Goal: Information Seeking & Learning: Learn about a topic

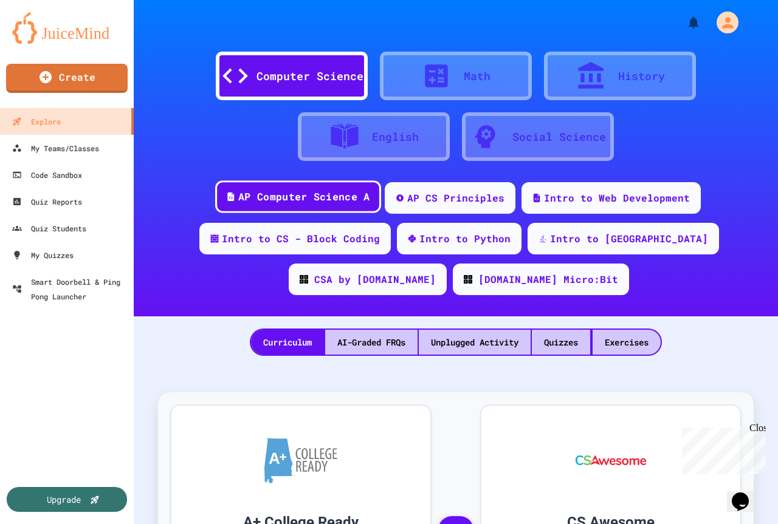
click at [313, 195] on div "AP Computer Science A" at bounding box center [303, 197] width 131 height 15
click at [548, 339] on div "Quizzes" at bounding box center [561, 342] width 58 height 25
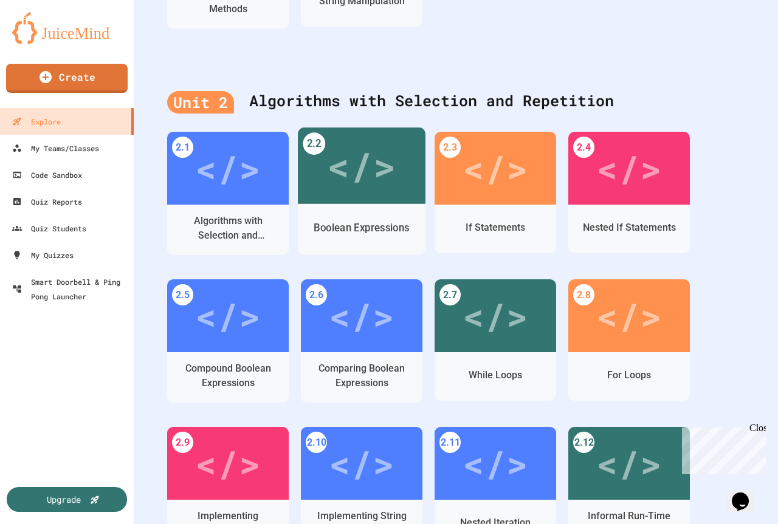
scroll to position [972, 0]
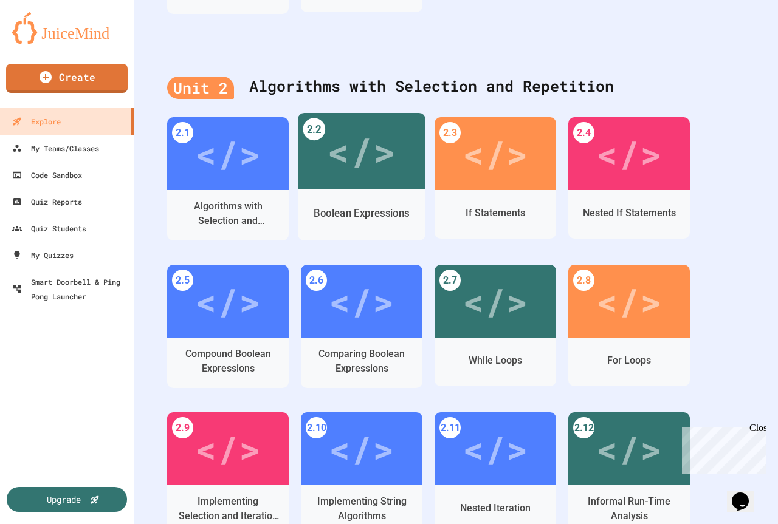
click at [361, 188] on div "</>" at bounding box center [362, 151] width 128 height 77
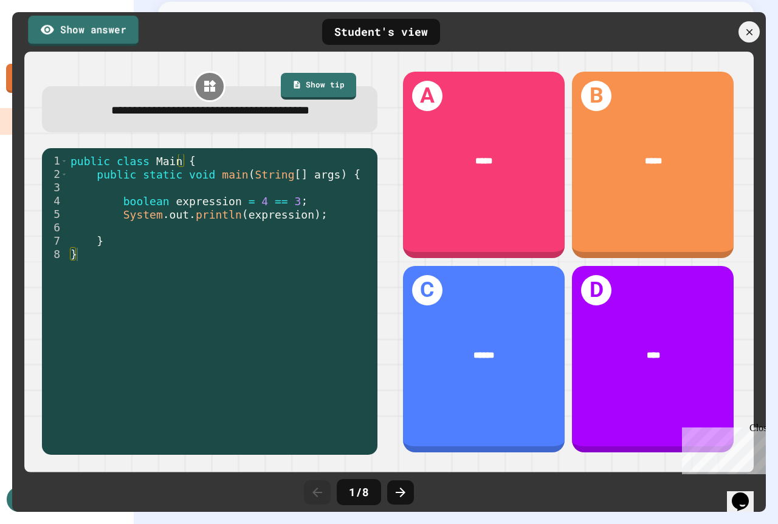
click at [86, 24] on link "Show answer" at bounding box center [83, 30] width 111 height 30
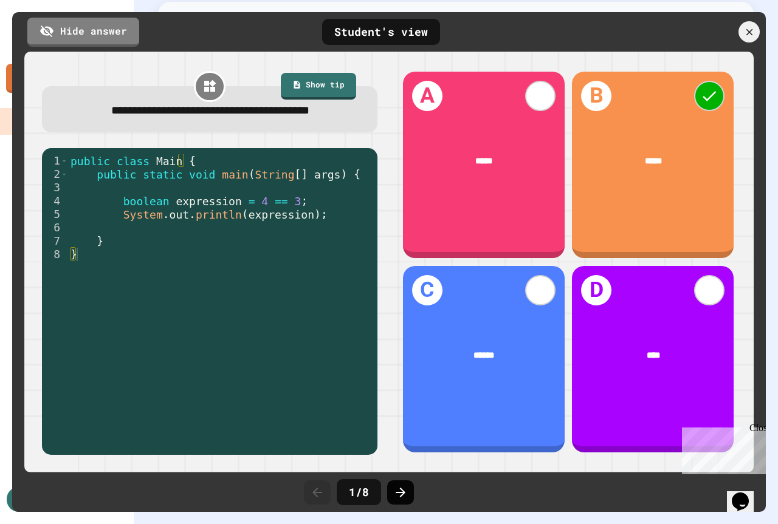
click at [400, 491] on icon at bounding box center [400, 493] width 15 height 15
click at [404, 491] on icon at bounding box center [400, 493] width 15 height 15
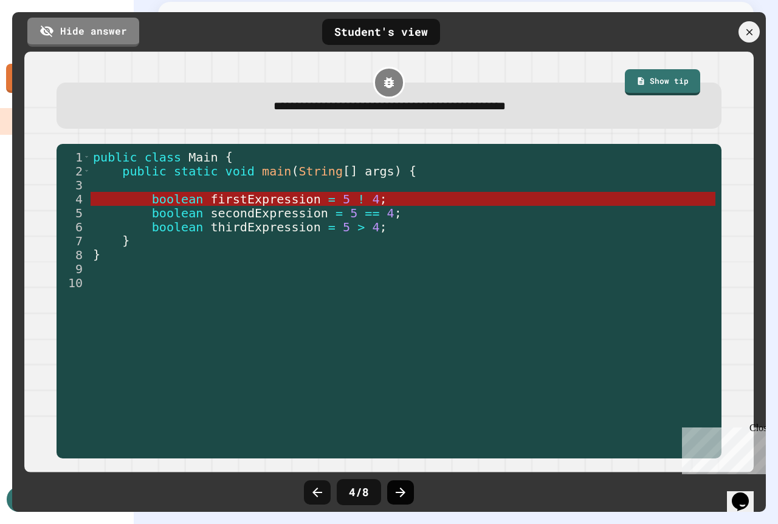
click at [403, 495] on icon at bounding box center [401, 493] width 10 height 10
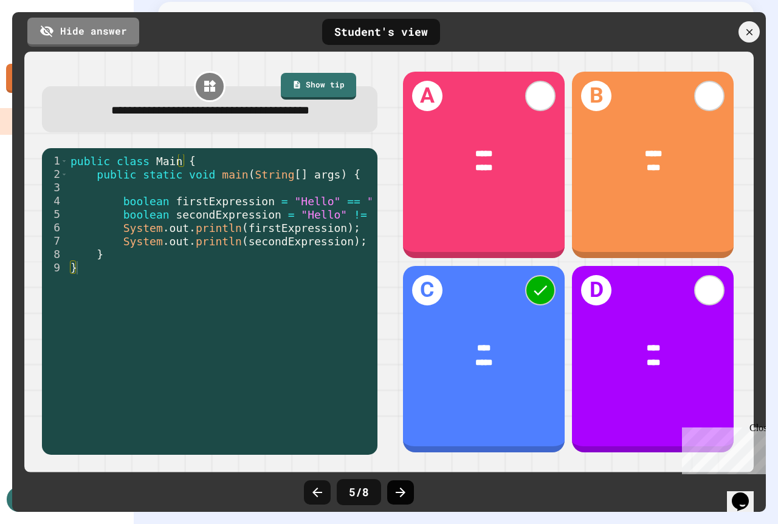
click at [396, 489] on icon at bounding box center [400, 493] width 15 height 15
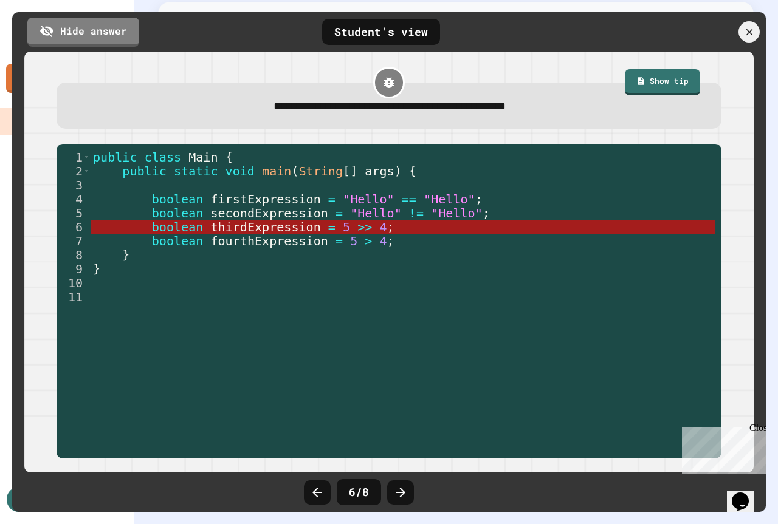
click at [396, 489] on icon at bounding box center [400, 493] width 15 height 15
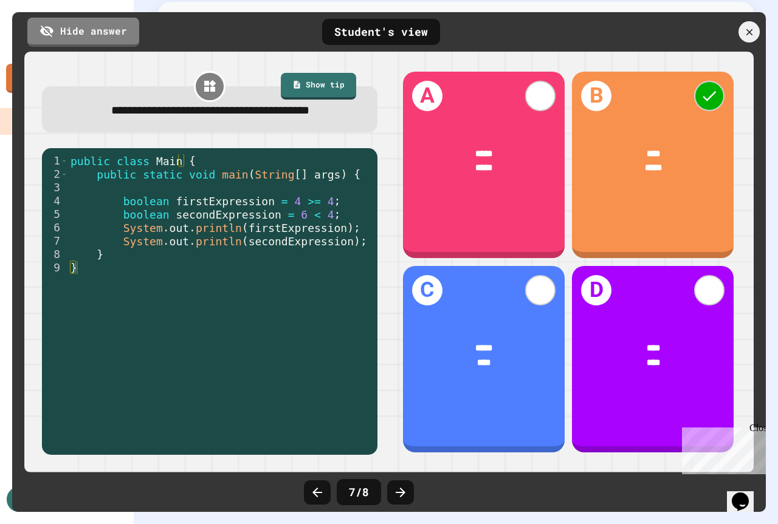
click at [396, 489] on icon at bounding box center [400, 493] width 15 height 15
click at [740, 27] on div at bounding box center [750, 32] width 26 height 26
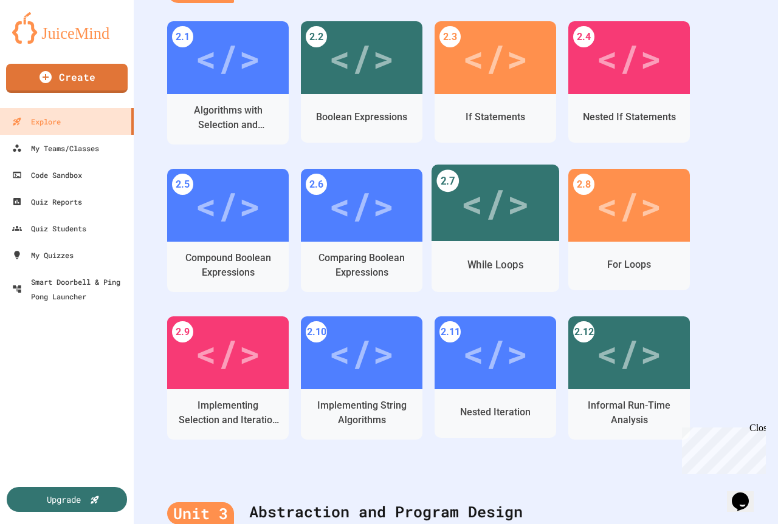
scroll to position [1008, 0]
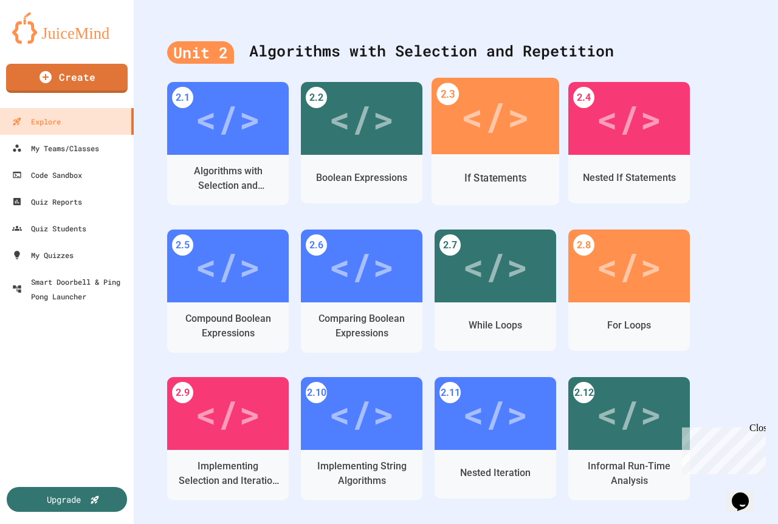
click at [492, 161] on div "If Statements" at bounding box center [495, 178] width 128 height 35
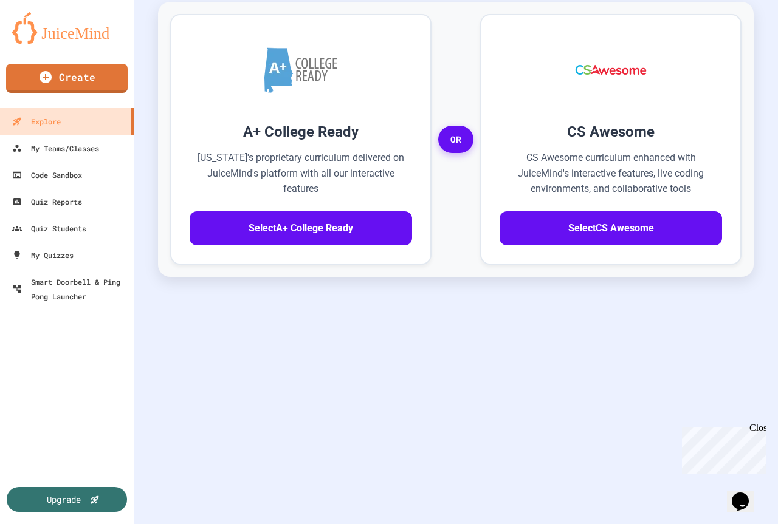
scroll to position [400, 0]
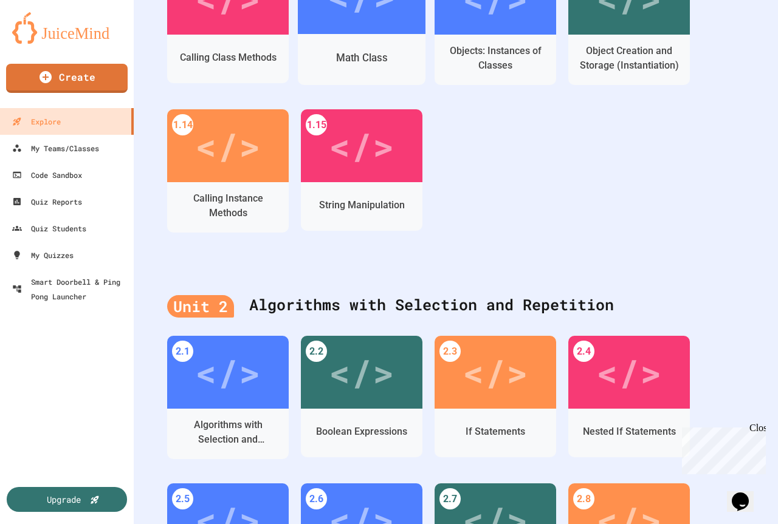
scroll to position [765, 0]
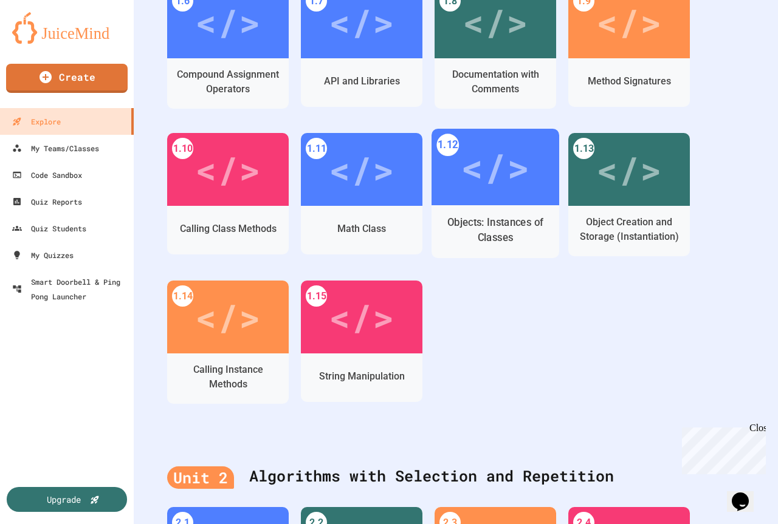
click at [479, 217] on div "Objects: Instances of Classes" at bounding box center [495, 230] width 109 height 30
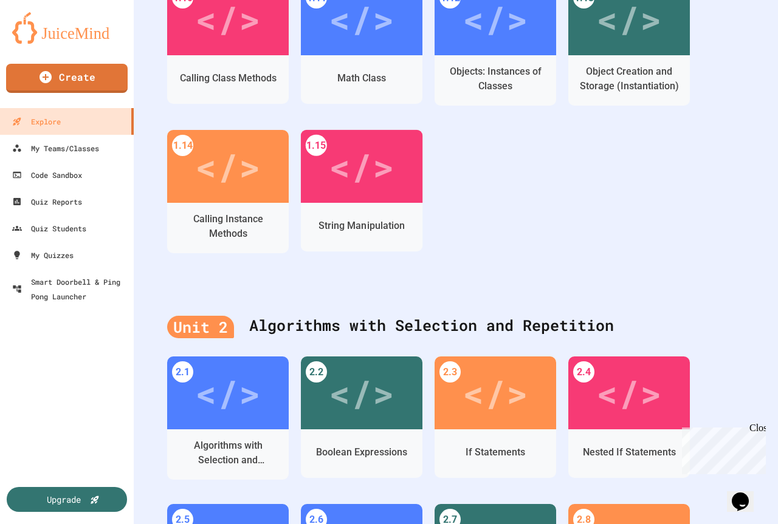
scroll to position [765, 0]
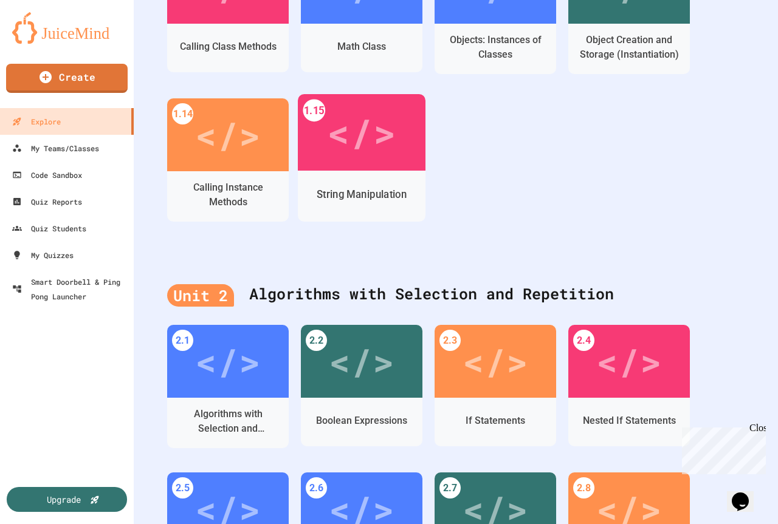
click at [368, 180] on div "String Manipulation" at bounding box center [362, 194] width 128 height 35
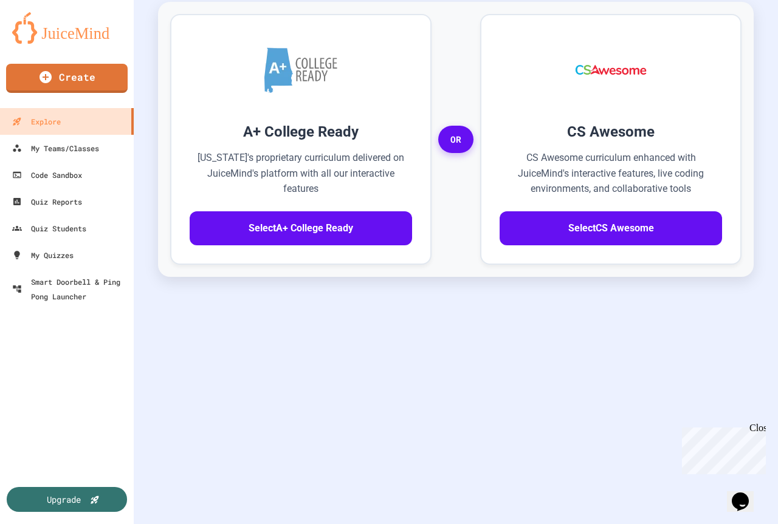
scroll to position [400, 0]
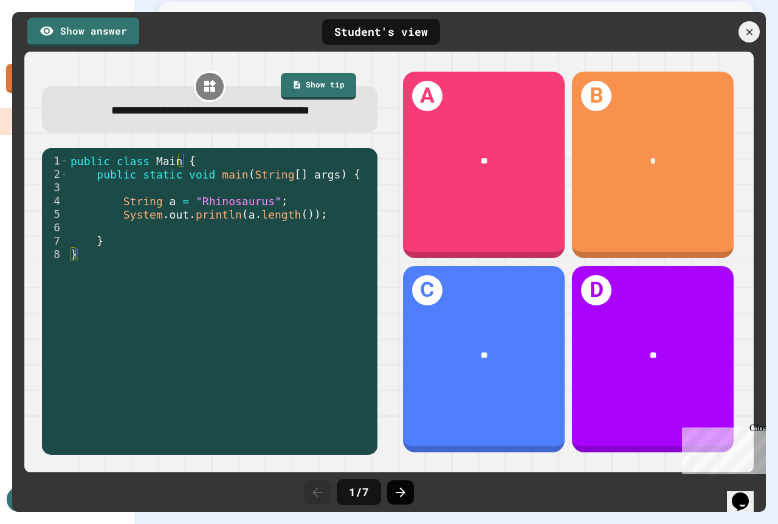
click at [396, 497] on icon at bounding box center [400, 493] width 15 height 15
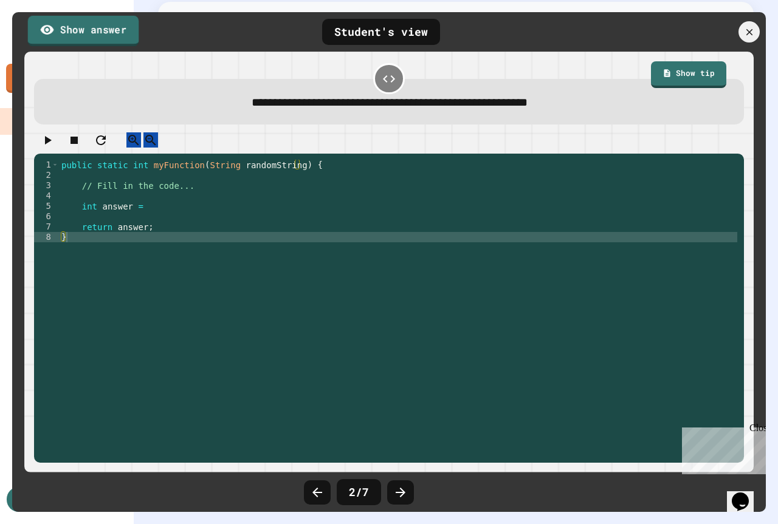
click at [107, 39] on link "Show answer" at bounding box center [83, 30] width 111 height 30
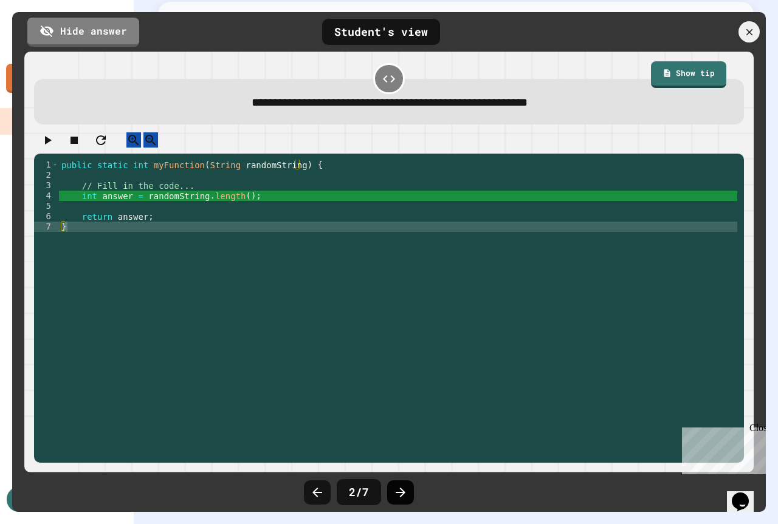
click at [407, 492] on icon at bounding box center [400, 493] width 15 height 15
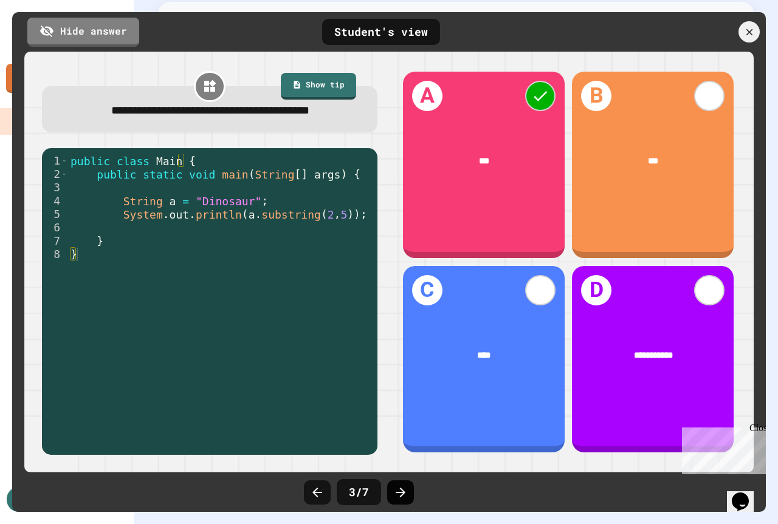
click at [404, 490] on icon at bounding box center [400, 493] width 15 height 15
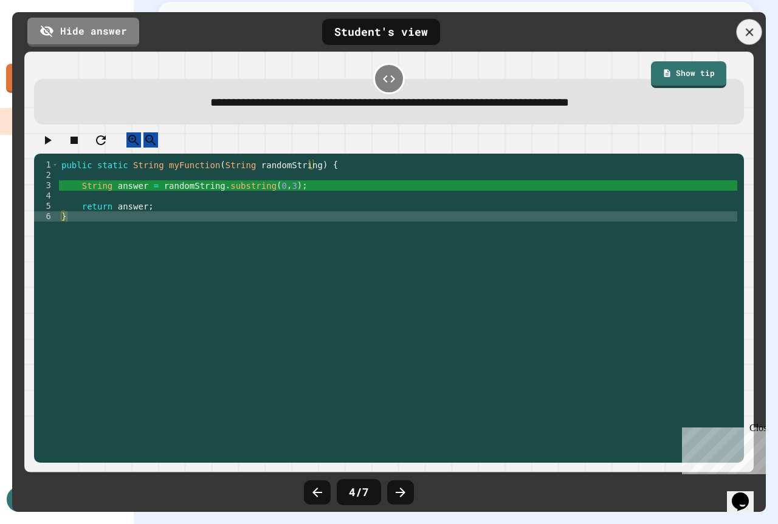
click at [756, 33] on div at bounding box center [750, 32] width 26 height 26
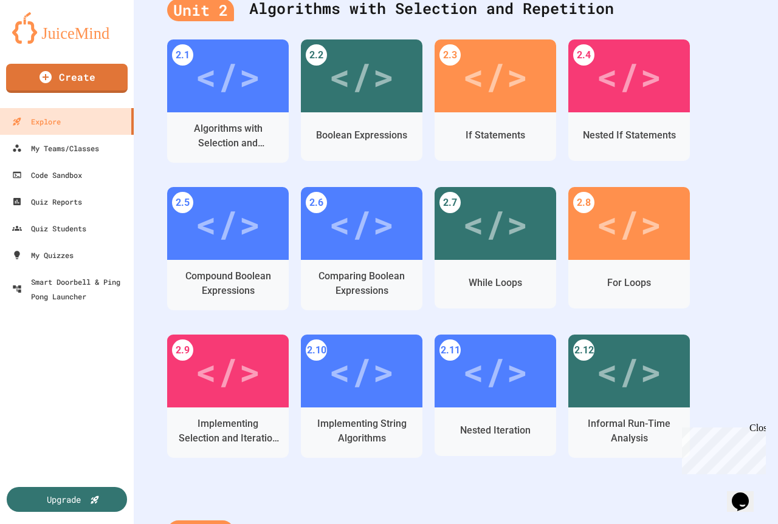
scroll to position [1068, 0]
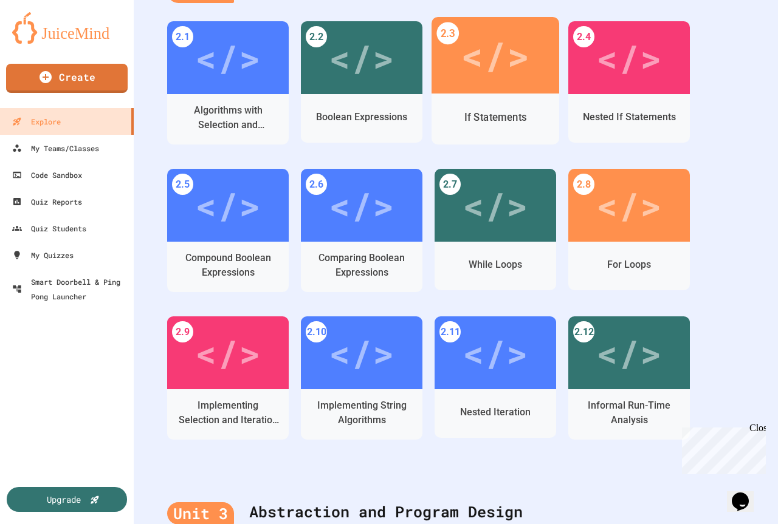
click at [494, 114] on div "If Statements" at bounding box center [495, 117] width 63 height 15
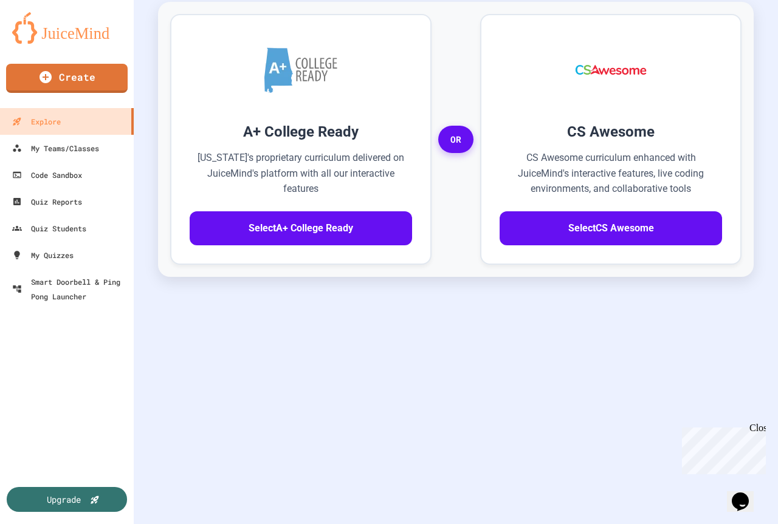
scroll to position [400, 0]
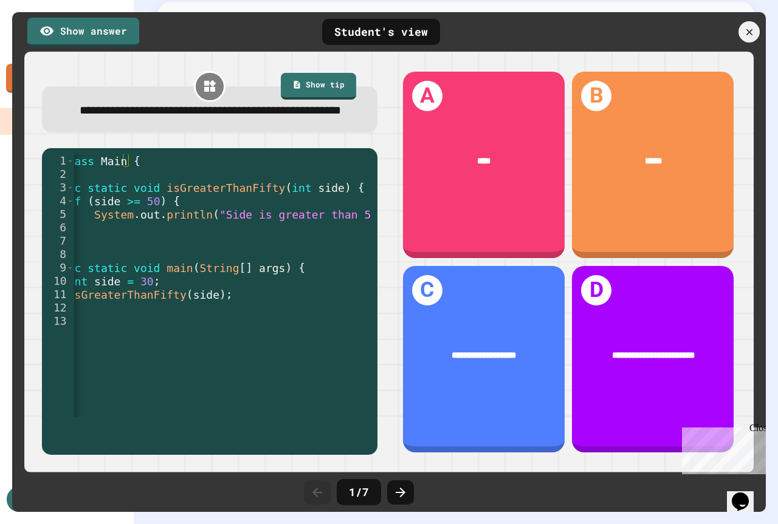
scroll to position [0, 61]
click at [754, 32] on icon at bounding box center [749, 32] width 13 height 13
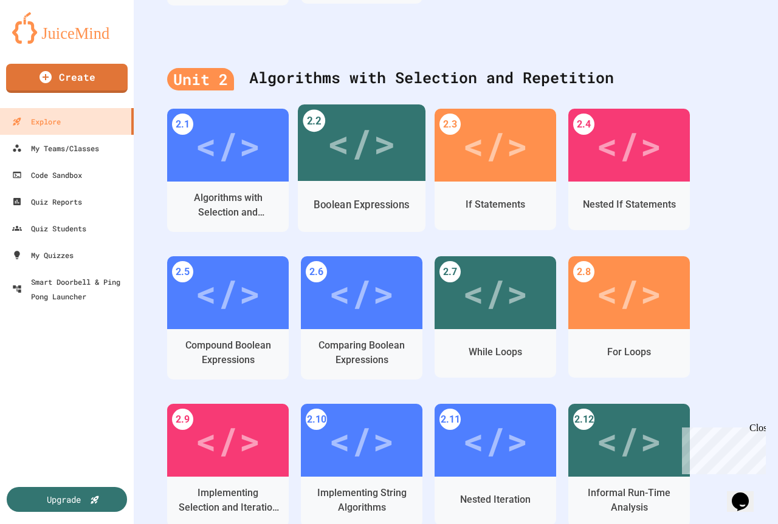
scroll to position [1008, 0]
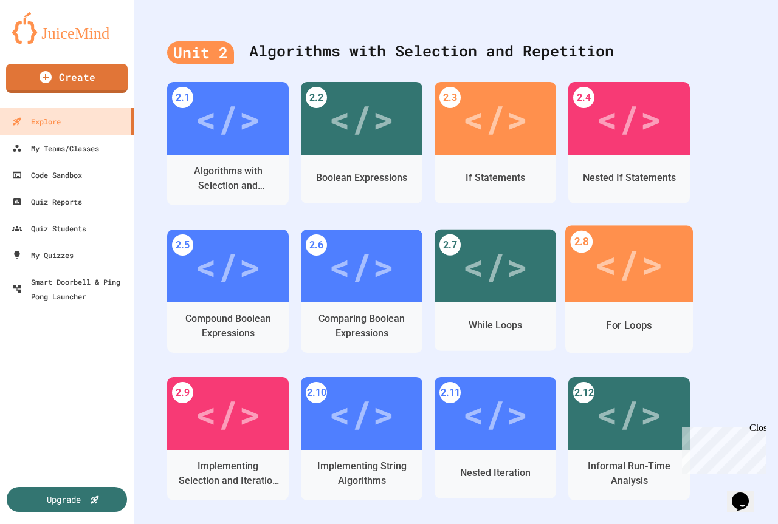
click at [608, 297] on div "</>" at bounding box center [629, 264] width 128 height 77
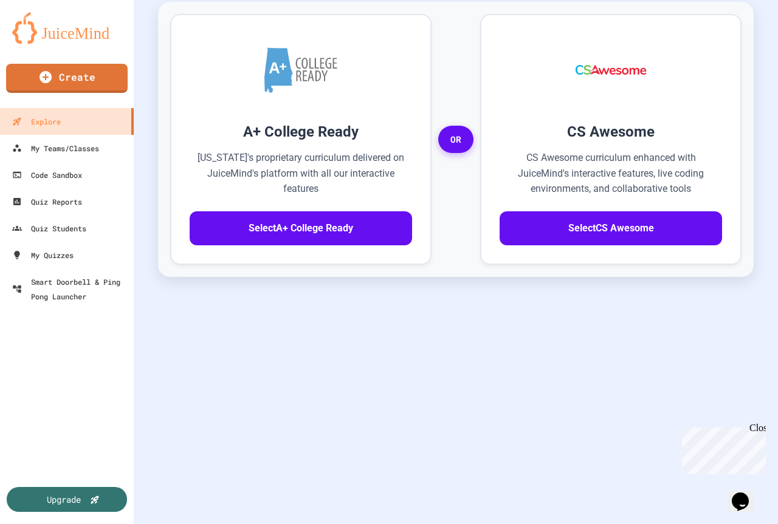
scroll to position [400, 0]
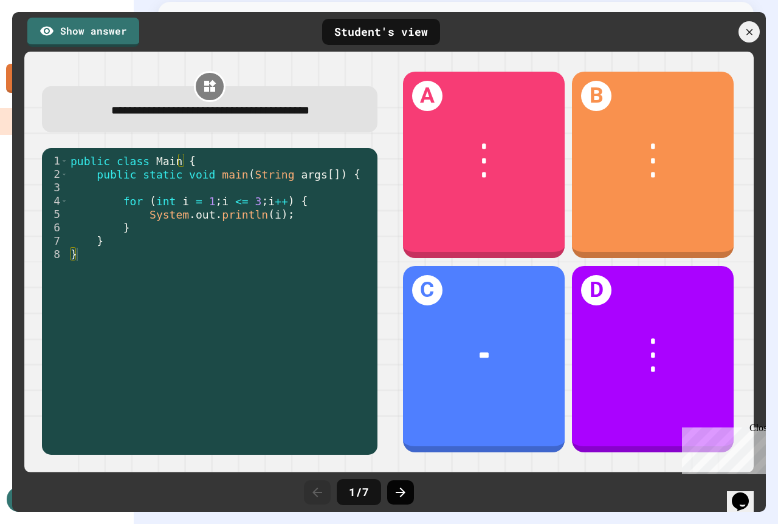
click at [399, 489] on icon at bounding box center [400, 493] width 15 height 15
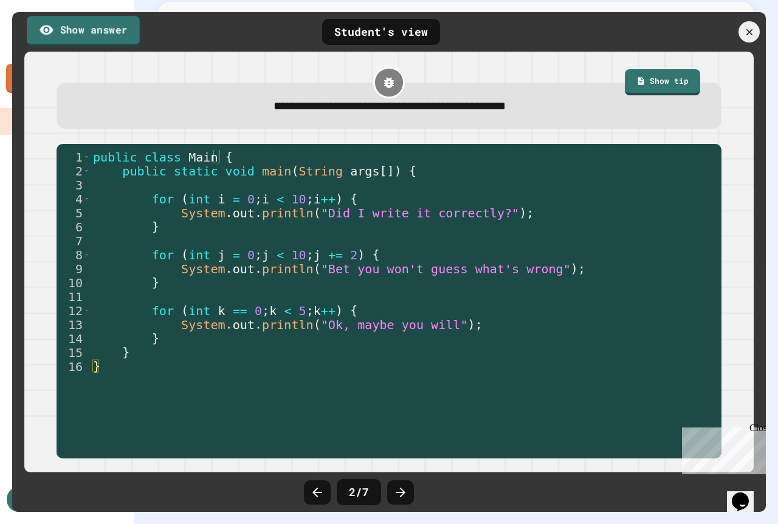
click at [91, 32] on link "Show answer" at bounding box center [83, 31] width 113 height 30
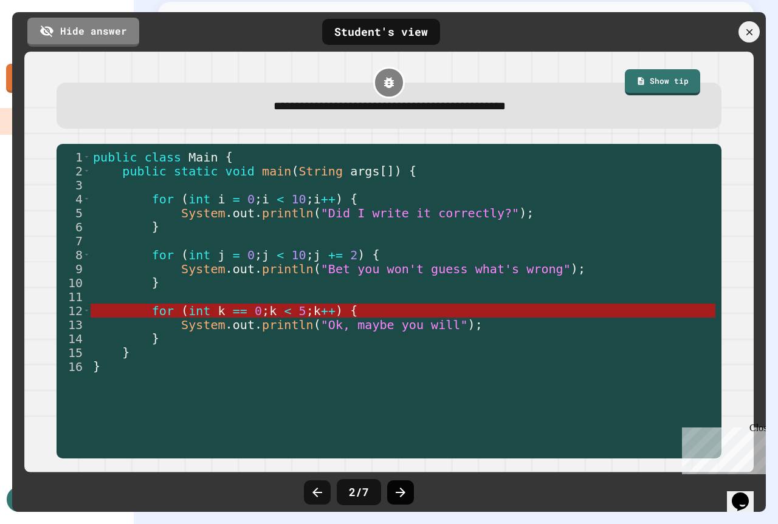
click at [403, 489] on icon at bounding box center [400, 493] width 15 height 15
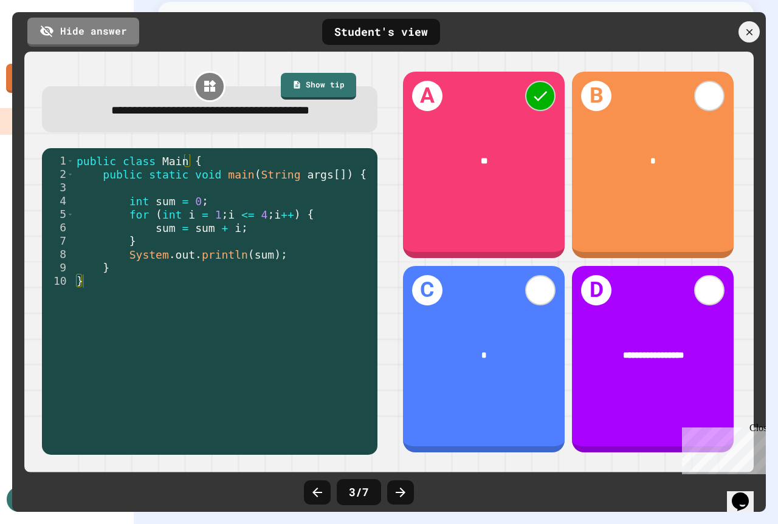
click at [403, 489] on icon at bounding box center [400, 493] width 15 height 15
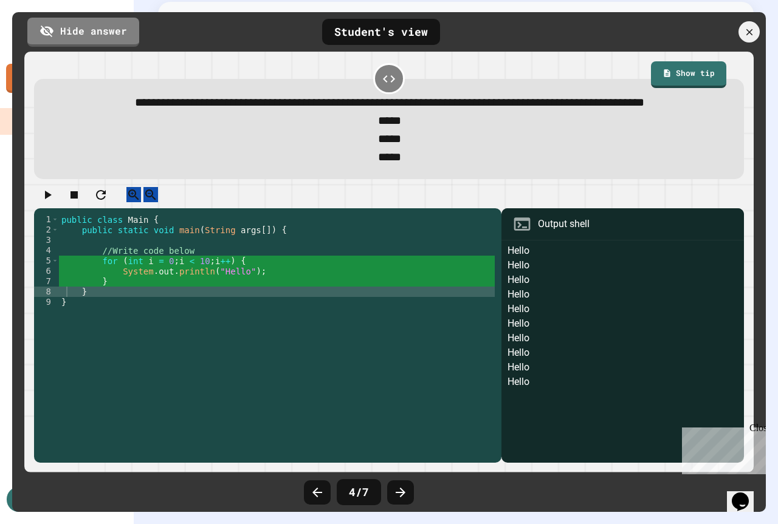
click at [403, 489] on icon at bounding box center [400, 493] width 15 height 15
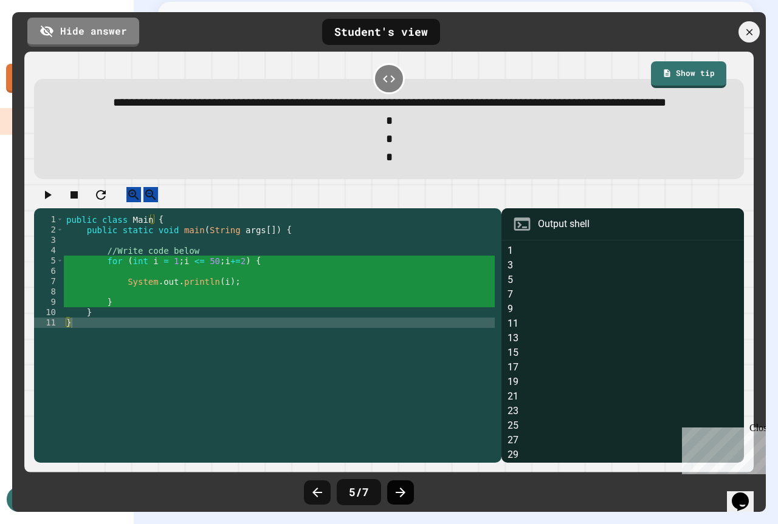
click at [404, 489] on icon at bounding box center [400, 493] width 15 height 15
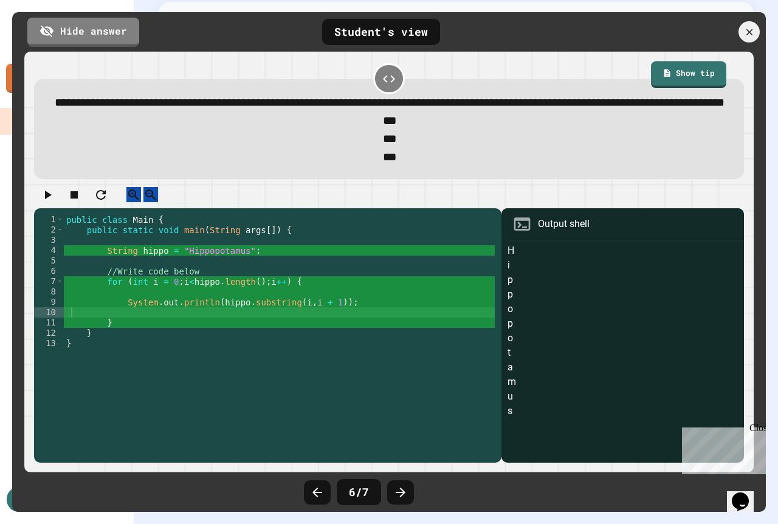
click at [404, 489] on icon at bounding box center [400, 493] width 15 height 15
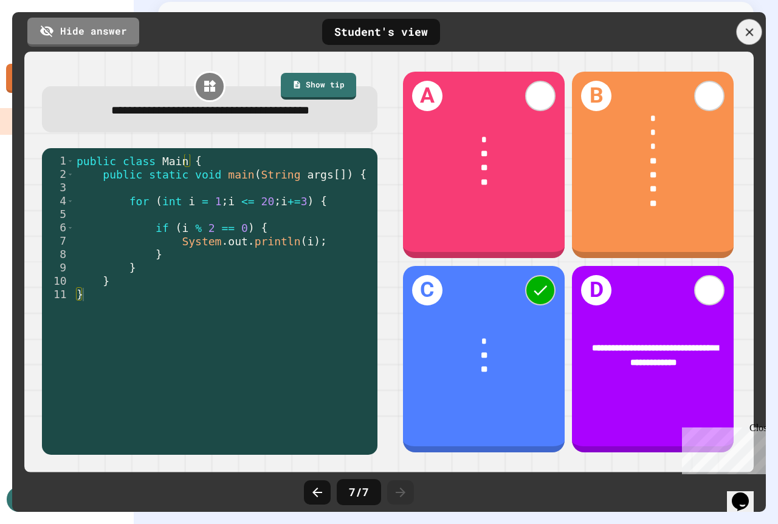
click at [746, 26] on icon at bounding box center [749, 32] width 13 height 13
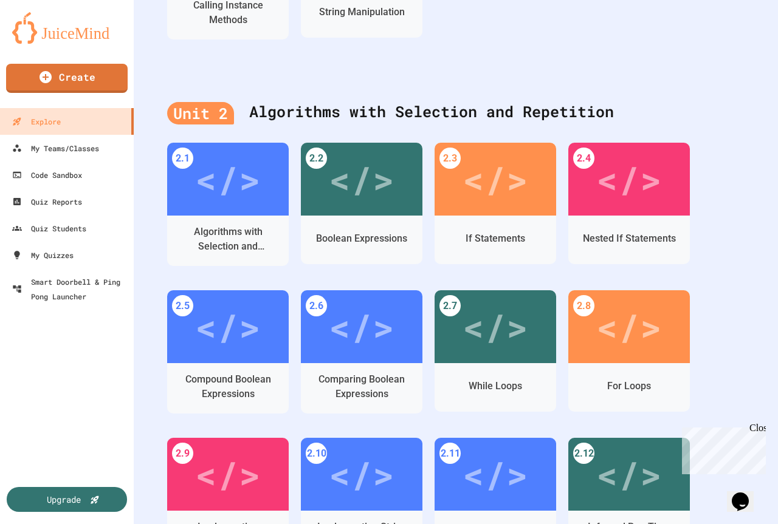
scroll to position [1008, 0]
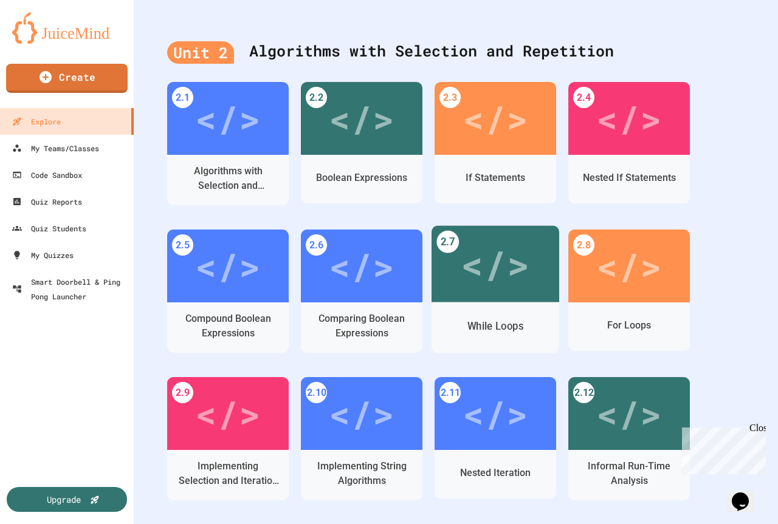
click at [503, 286] on div "</>" at bounding box center [495, 264] width 69 height 58
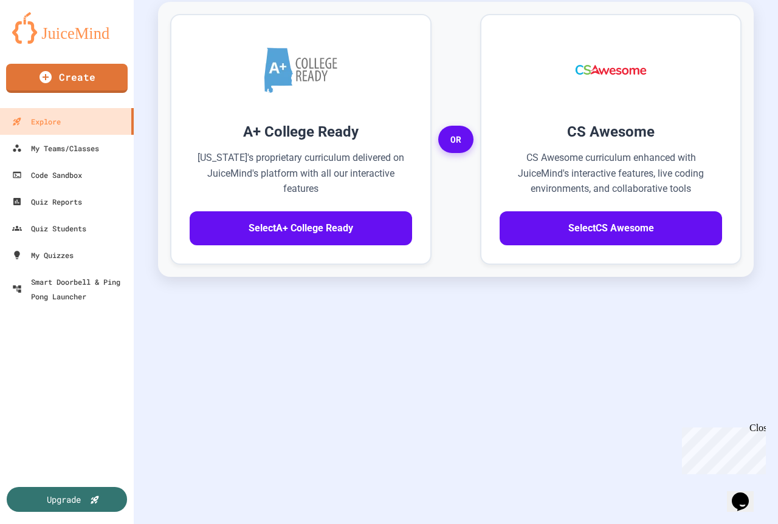
scroll to position [400, 0]
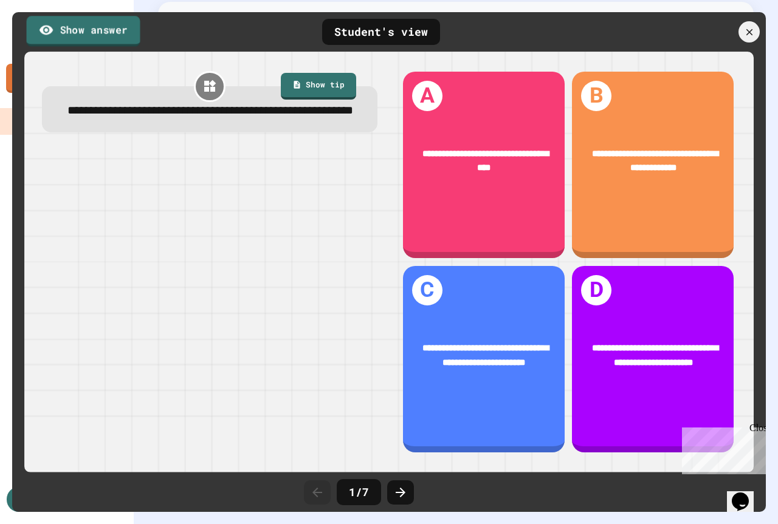
click at [109, 27] on link "Show answer" at bounding box center [84, 31] width 114 height 30
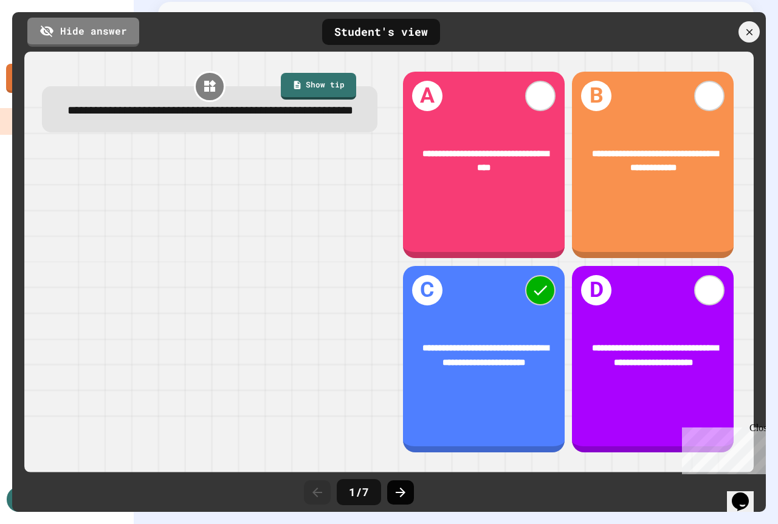
click at [404, 492] on icon at bounding box center [401, 493] width 10 height 10
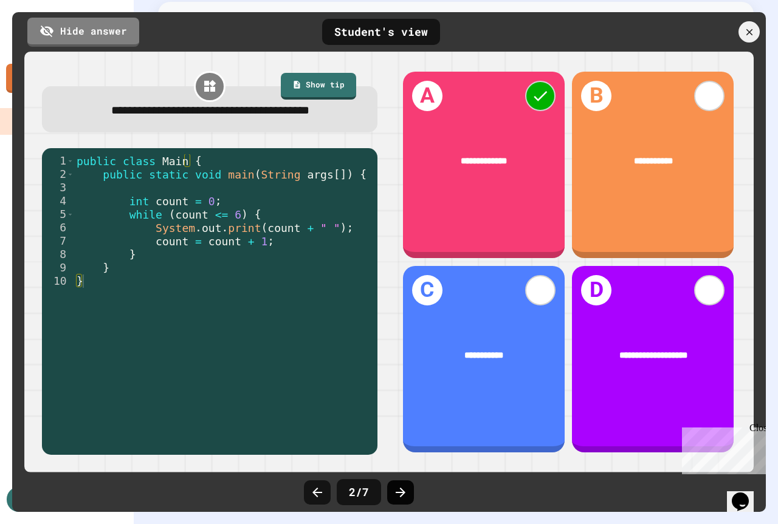
click at [404, 491] on icon at bounding box center [400, 493] width 15 height 15
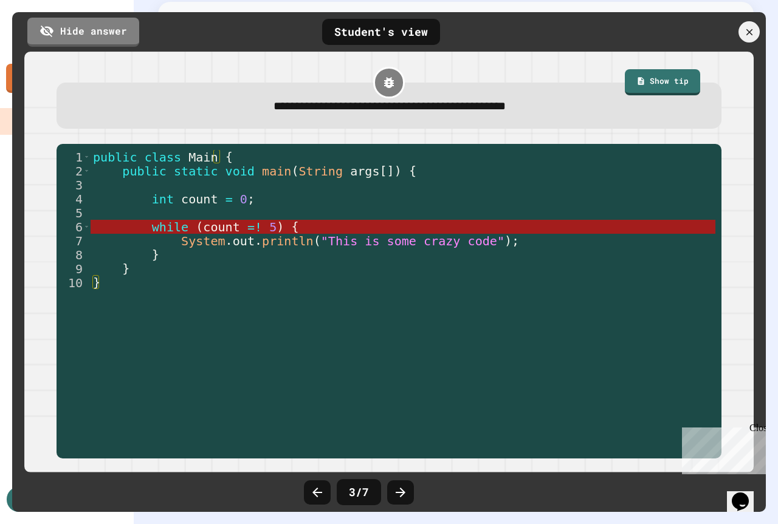
click at [404, 491] on icon at bounding box center [400, 493] width 15 height 15
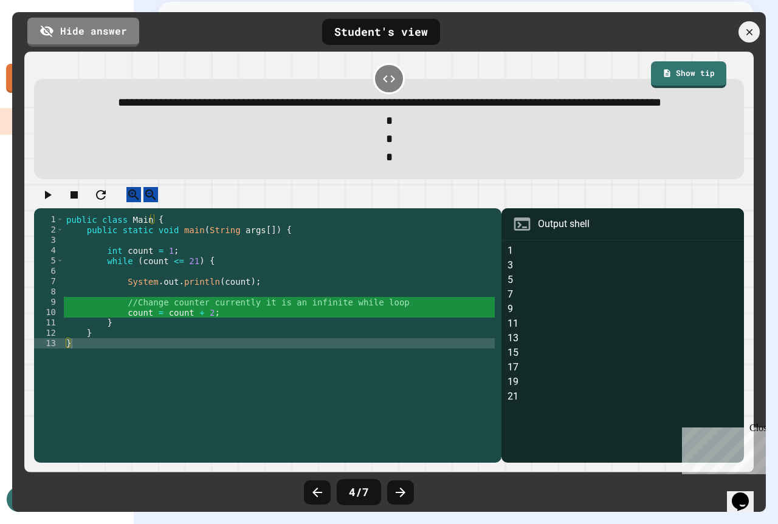
click at [404, 491] on icon at bounding box center [400, 493] width 15 height 15
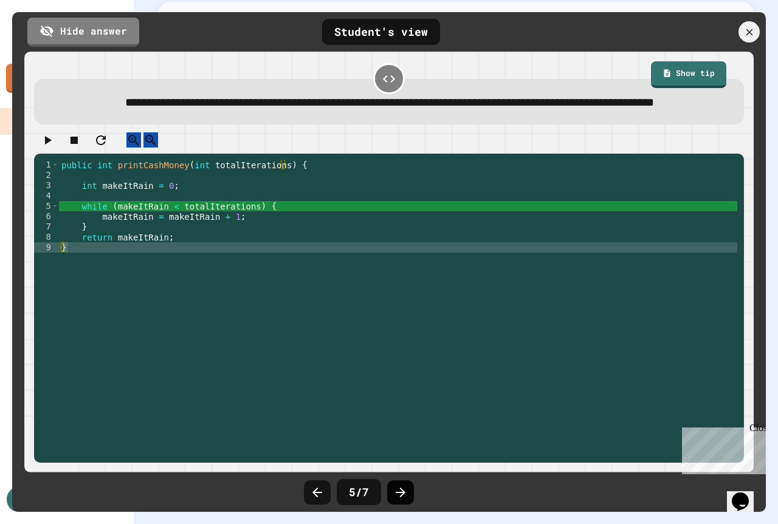
click at [404, 488] on icon at bounding box center [400, 493] width 15 height 15
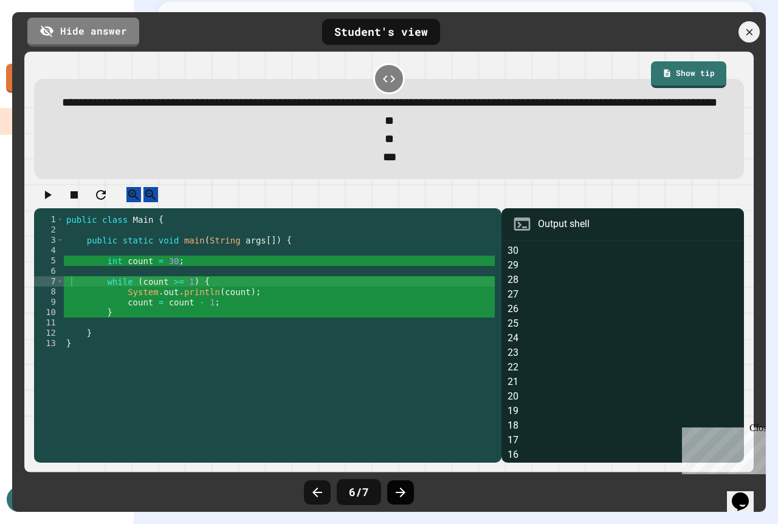
click at [398, 495] on icon at bounding box center [400, 493] width 15 height 15
